Goal: Navigation & Orientation: Go to known website

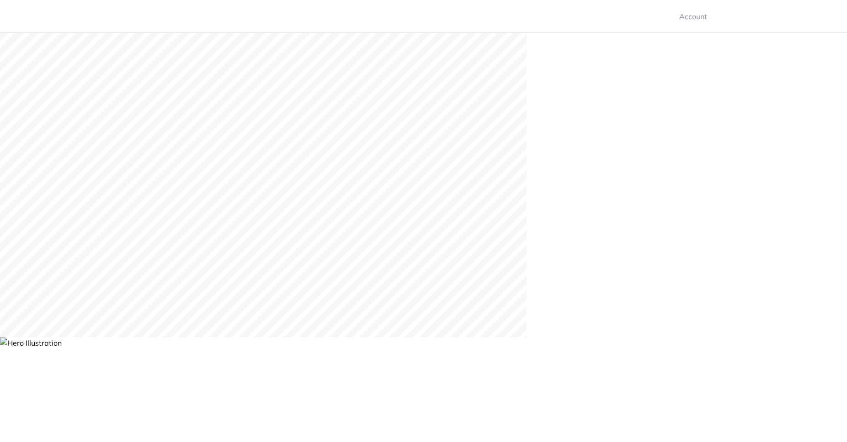
click at [611, 185] on div at bounding box center [423, 185] width 847 height 305
